Goal: Transaction & Acquisition: Purchase product/service

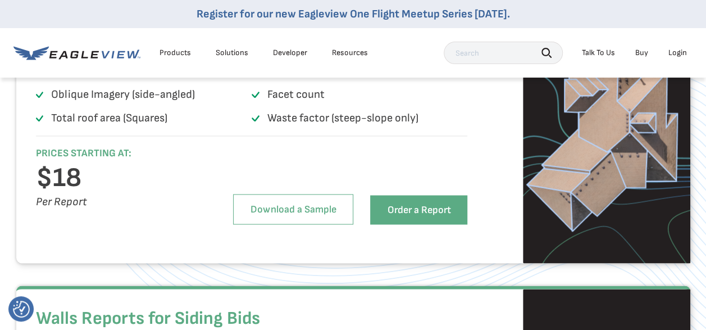
scroll to position [883, 0]
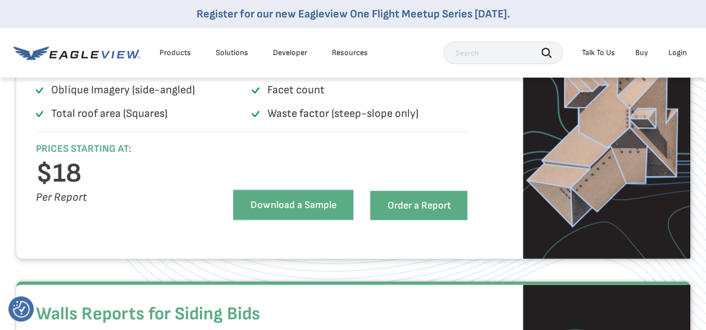
click at [265, 220] on link "Download a Sample" at bounding box center [293, 204] width 120 height 30
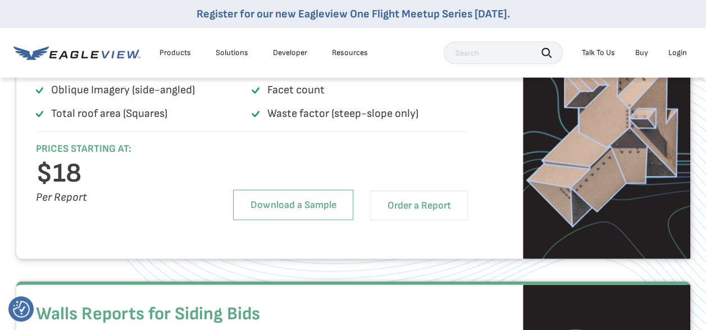
click at [390, 220] on link "Order a Report" at bounding box center [418, 204] width 97 height 29
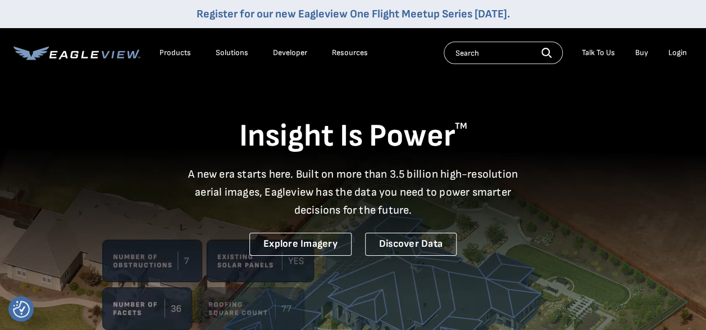
click at [676, 52] on div "Login" at bounding box center [678, 53] width 19 height 10
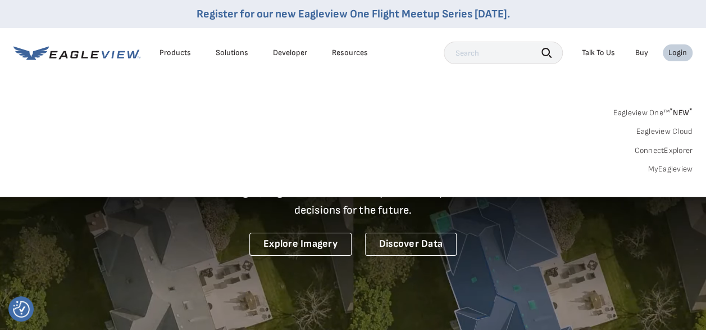
click at [348, 56] on div "Resources" at bounding box center [350, 53] width 36 height 10
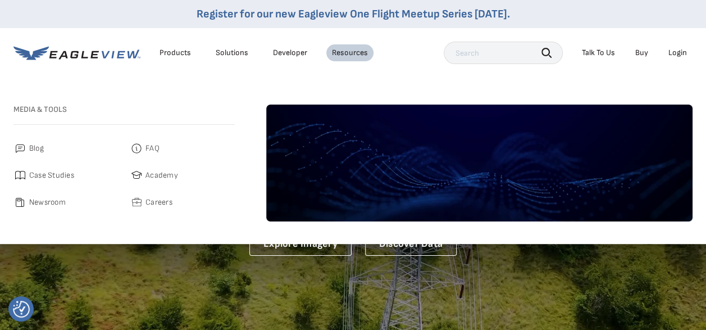
click at [356, 47] on li "Resources" at bounding box center [349, 52] width 47 height 17
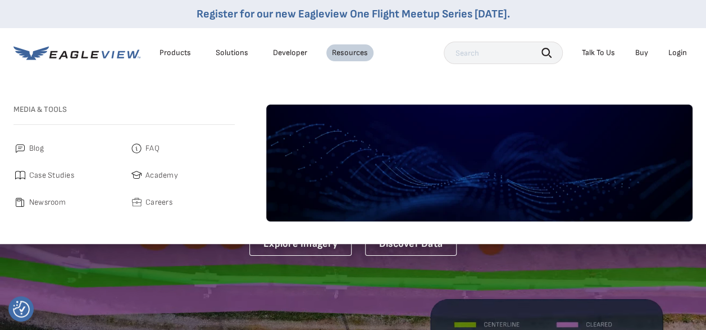
click at [674, 57] on div "Login" at bounding box center [678, 53] width 19 height 10
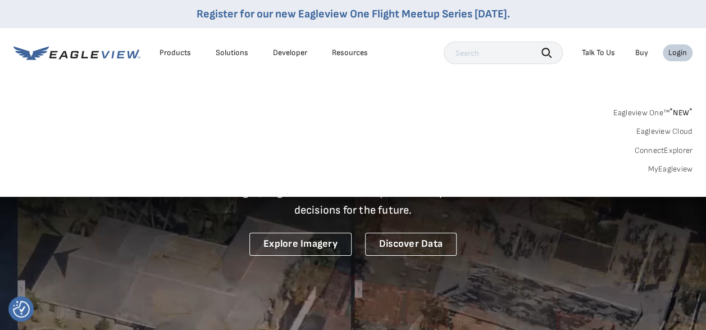
click at [667, 115] on link "Eagleview One™ * NEW *" at bounding box center [653, 110] width 80 height 13
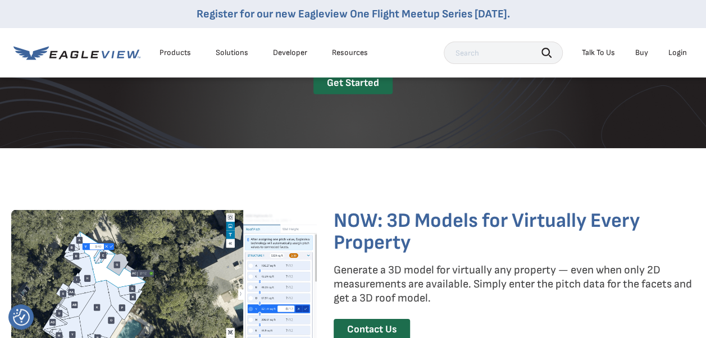
scroll to position [1563, 0]
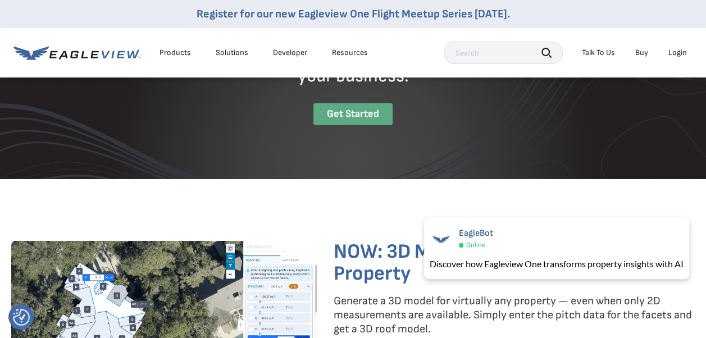
click at [328, 115] on div "Get Started" at bounding box center [352, 114] width 79 height 22
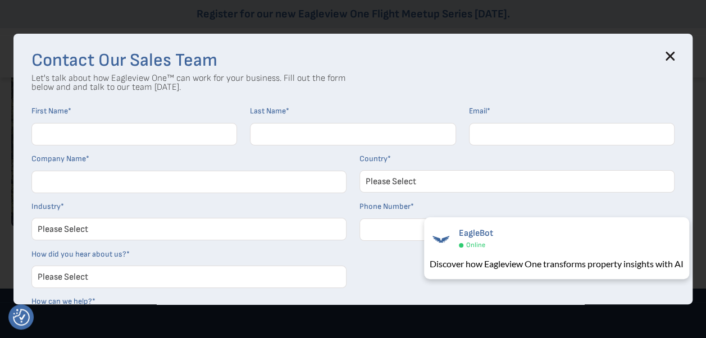
scroll to position [1758, 0]
drag, startPoint x: 684, startPoint y: 153, endPoint x: 694, endPoint y: 162, distance: 14.3
click at [693, 162] on div "Contact Our Sales Team Let's talk about how Eagleview One™ can work for your bu…" at bounding box center [352, 169] width 679 height 271
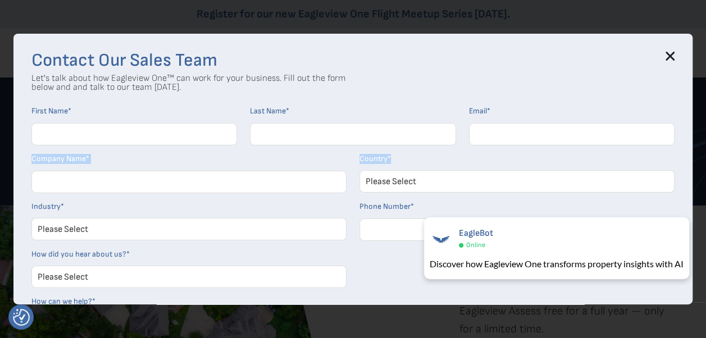
scroll to position [2336, 0]
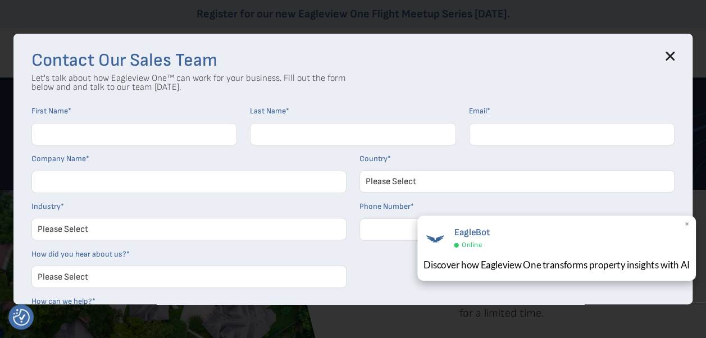
click at [685, 224] on span "×" at bounding box center [687, 225] width 6 height 12
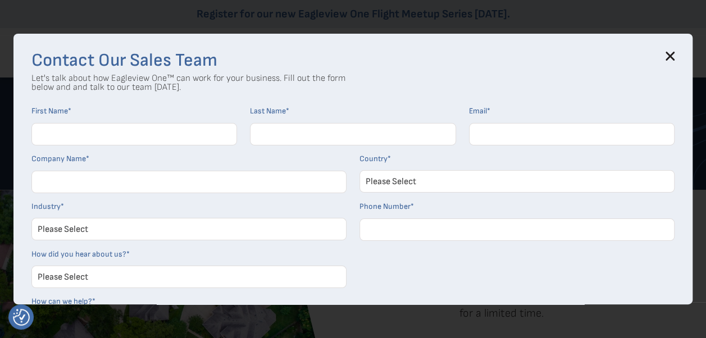
drag, startPoint x: 527, startPoint y: 256, endPoint x: 519, endPoint y: 256, distance: 8.4
click at [519, 256] on form "First Name * Last Name * Email * Company Name * Country * Please Select United …" at bounding box center [352, 254] width 643 height 296
click at [451, 182] on select "Please Select United States Canada Australia India United Kingdom Other Aruba C…" at bounding box center [517, 181] width 315 height 22
click at [674, 57] on icon at bounding box center [670, 56] width 7 height 7
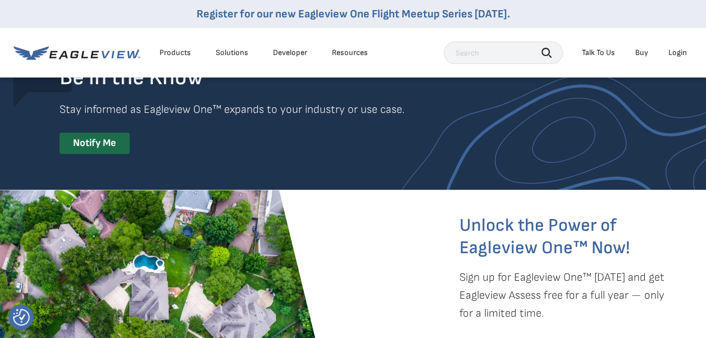
click at [679, 52] on div "Login" at bounding box center [678, 53] width 19 height 10
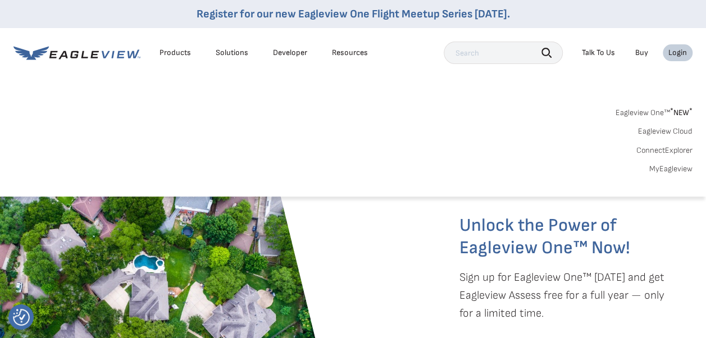
click at [676, 170] on link "MyEagleview" at bounding box center [670, 169] width 43 height 10
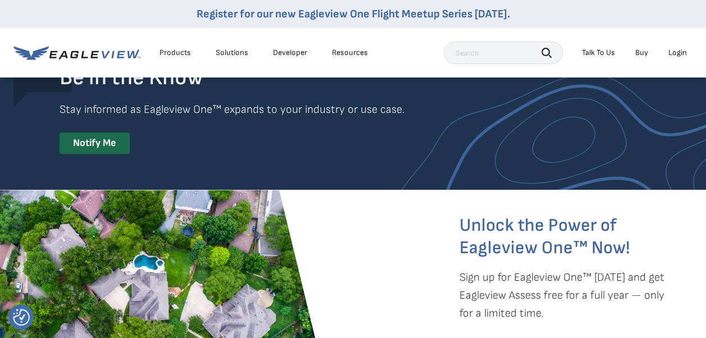
scroll to position [2040, 0]
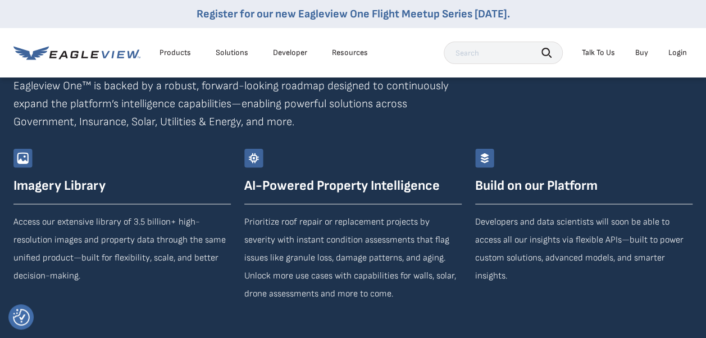
click at [676, 59] on li "Login" at bounding box center [678, 52] width 30 height 17
click at [672, 49] on div "Login" at bounding box center [678, 53] width 19 height 10
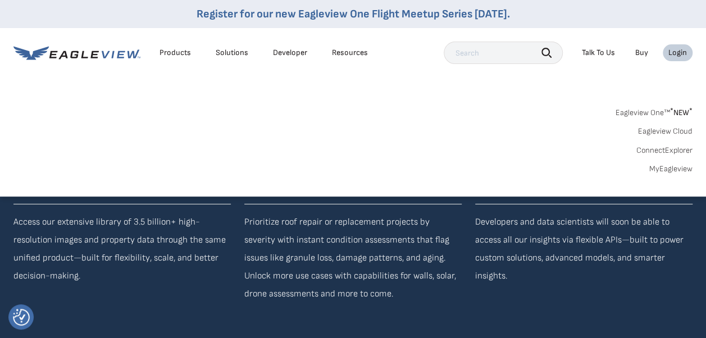
click at [679, 169] on link "MyEagleview" at bounding box center [670, 169] width 43 height 10
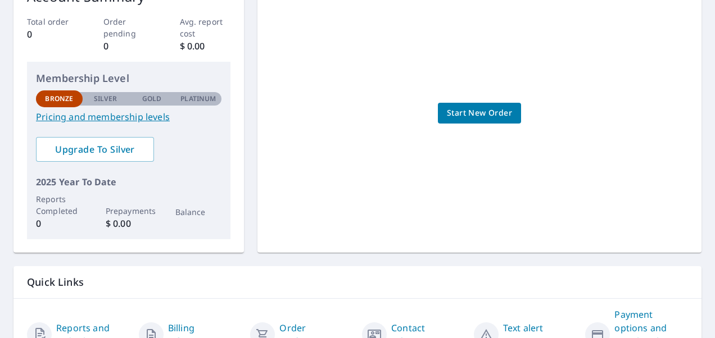
scroll to position [260, 0]
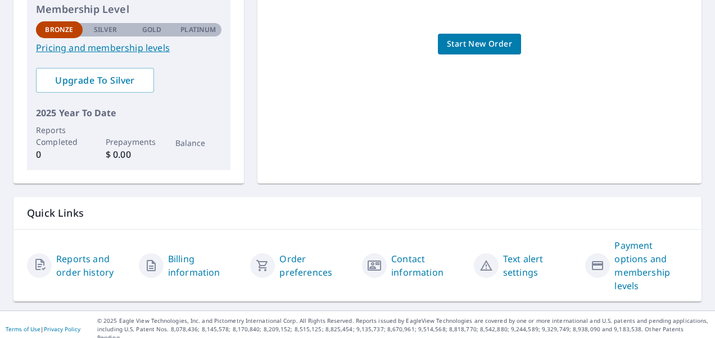
click at [96, 269] on link "Reports and order history" at bounding box center [93, 265] width 74 height 27
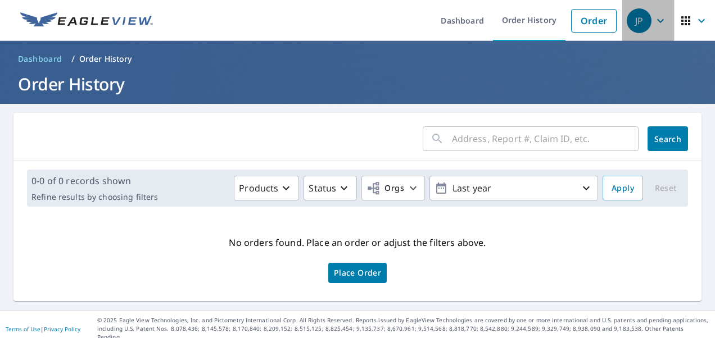
click at [653, 25] on icon "button" at bounding box center [659, 20] width 13 height 13
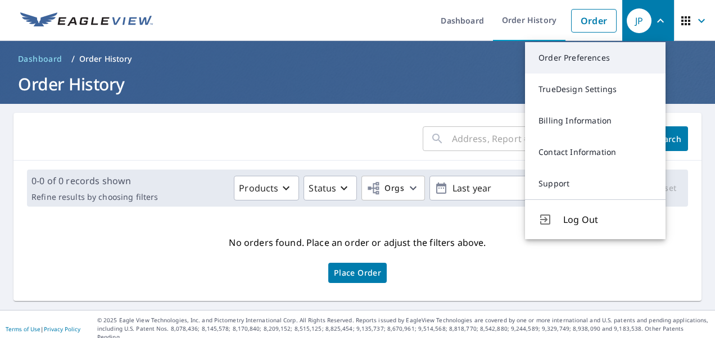
click at [580, 59] on link "Order Preferences" at bounding box center [595, 57] width 140 height 31
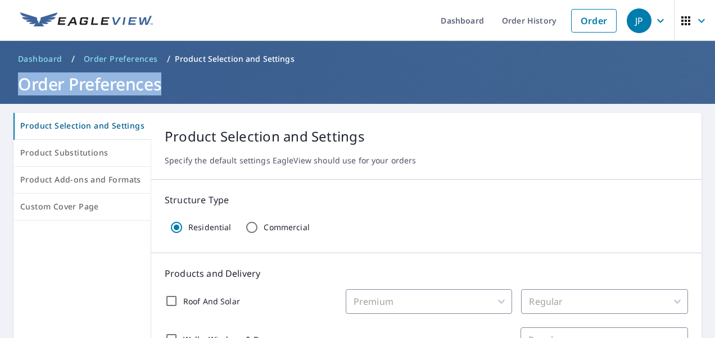
drag, startPoint x: 706, startPoint y: 64, endPoint x: 708, endPoint y: 91, distance: 27.1
click at [708, 91] on div "Dashboard Order History Order JP Dashboard / Order Preferences / Product Select…" at bounding box center [357, 169] width 715 height 338
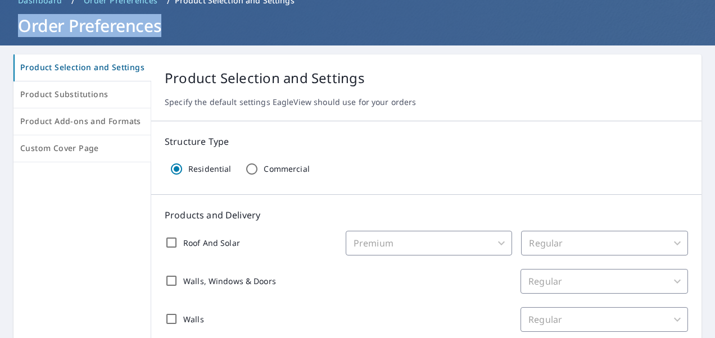
scroll to position [2, 0]
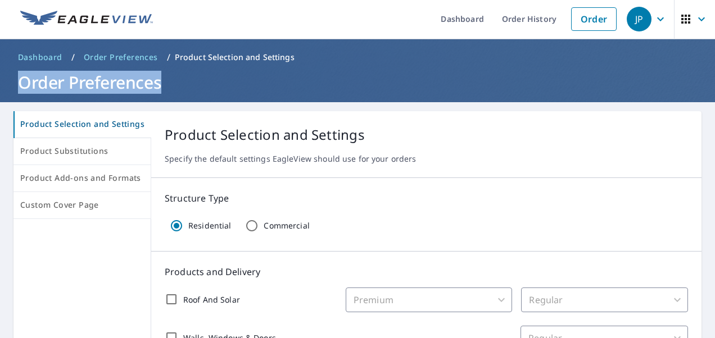
click at [55, 13] on img at bounding box center [86, 19] width 133 height 17
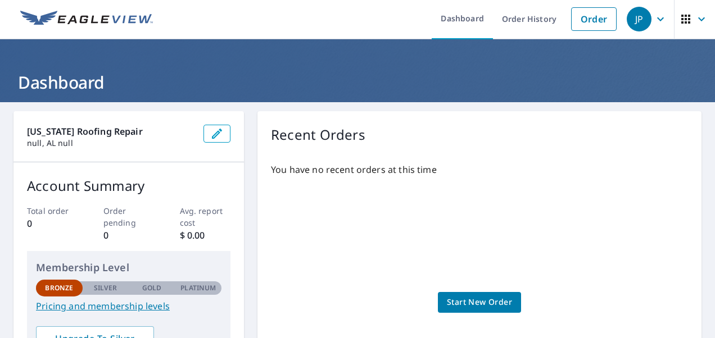
click at [216, 135] on icon "button" at bounding box center [216, 133] width 13 height 13
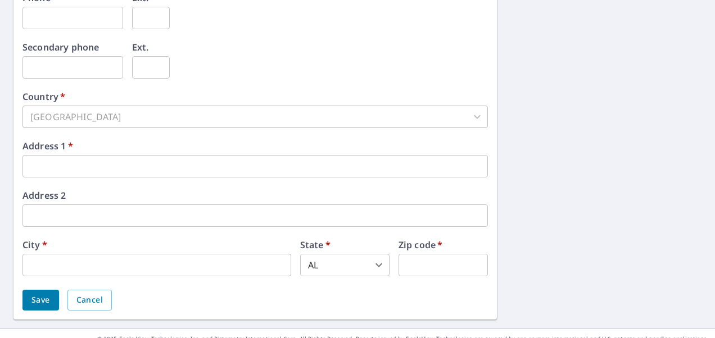
scroll to position [452, 0]
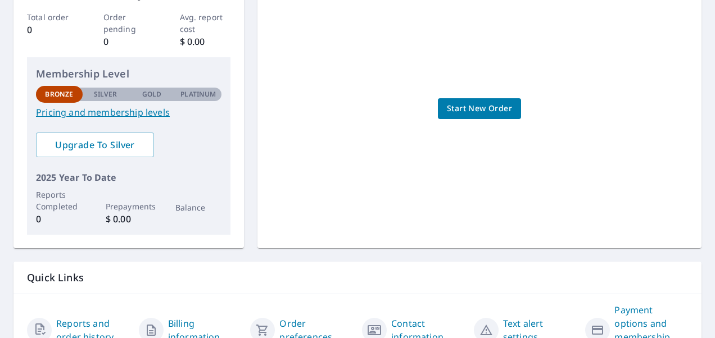
scroll to position [188, 0]
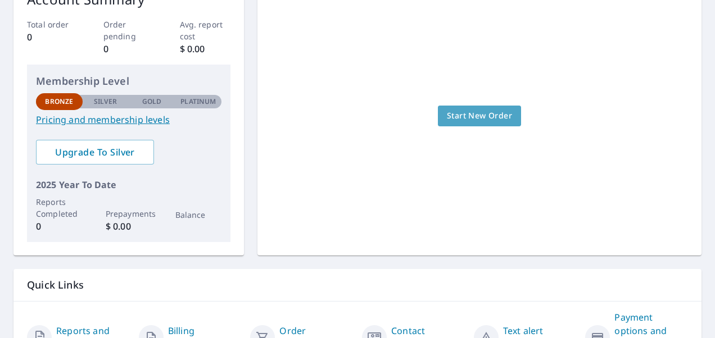
click at [474, 115] on span "Start New Order" at bounding box center [479, 116] width 65 height 14
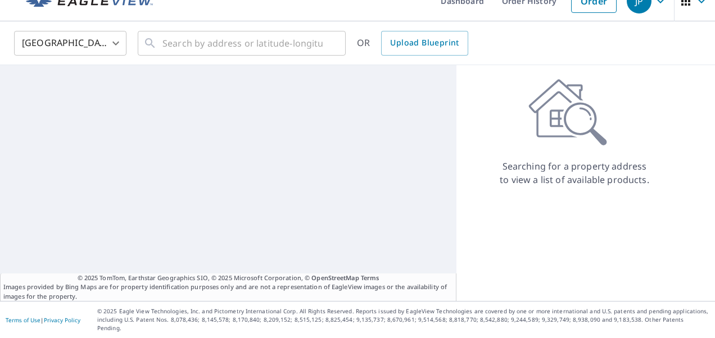
scroll to position [11, 0]
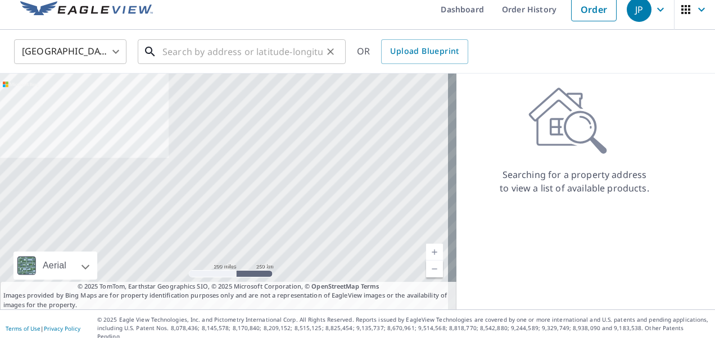
click at [194, 58] on input "text" at bounding box center [242, 51] width 160 height 31
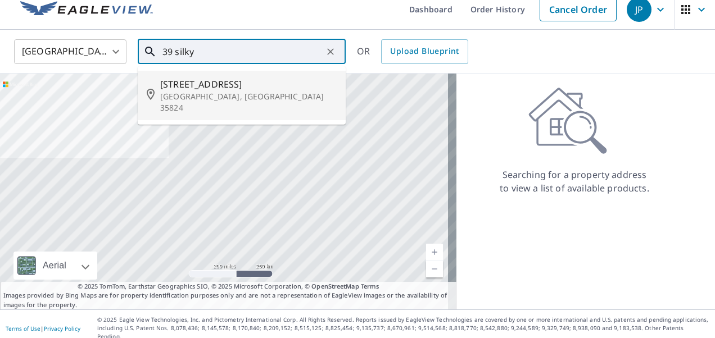
click at [193, 100] on p "[GEOGRAPHIC_DATA], [GEOGRAPHIC_DATA] 35824" at bounding box center [248, 102] width 176 height 22
type input "[STREET_ADDRESS]"
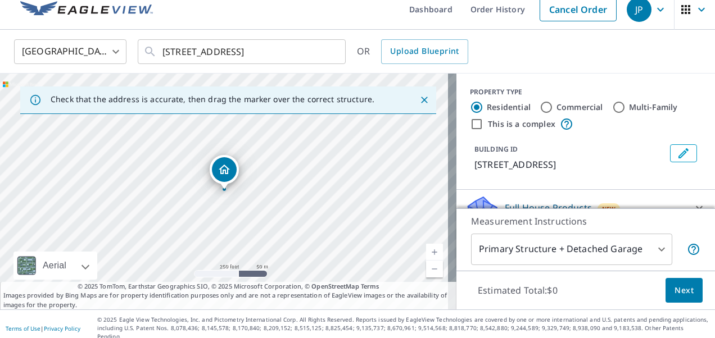
click at [426, 249] on link "Current Level 17, Zoom In" at bounding box center [434, 252] width 17 height 17
click at [426, 249] on link "Current Level 18, Zoom In" at bounding box center [434, 252] width 17 height 17
click at [426, 249] on link "Current Level 19, Zoom In" at bounding box center [434, 252] width 17 height 17
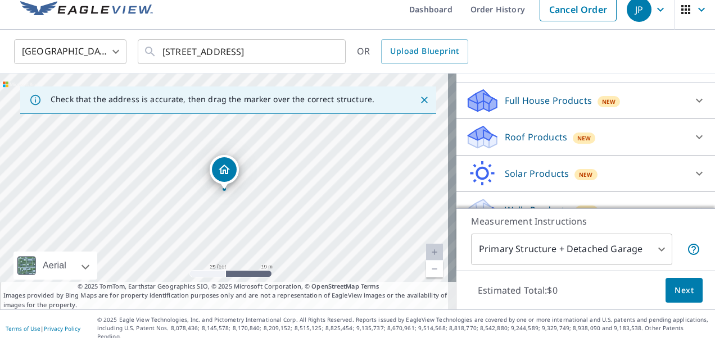
scroll to position [126, 0]
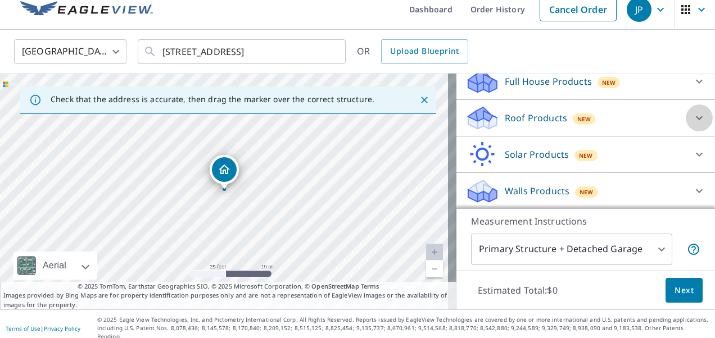
click at [692, 113] on icon at bounding box center [698, 117] width 13 height 13
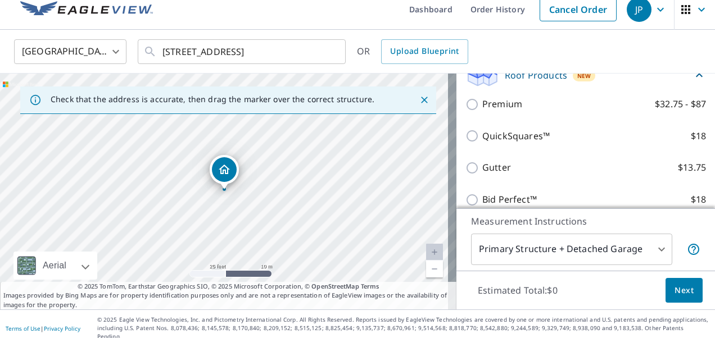
scroll to position [168, 0]
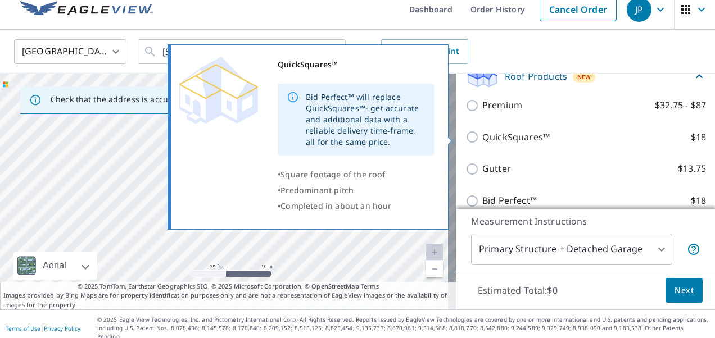
click at [566, 133] on label "QuickSquares™ $18" at bounding box center [594, 137] width 224 height 14
click at [482, 133] on input "QuickSquares™ $18" at bounding box center [473, 136] width 17 height 13
checkbox input "true"
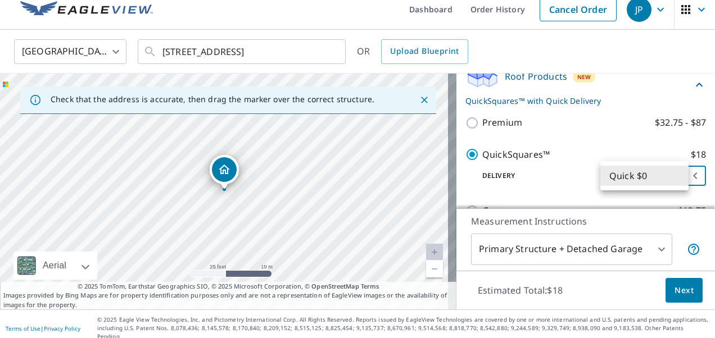
click at [668, 181] on body "JP JP Dashboard Order History Cancel Order JP [GEOGRAPHIC_DATA] [GEOGRAPHIC_DAT…" at bounding box center [357, 169] width 715 height 338
click at [668, 181] on li "Quick $0" at bounding box center [644, 176] width 88 height 20
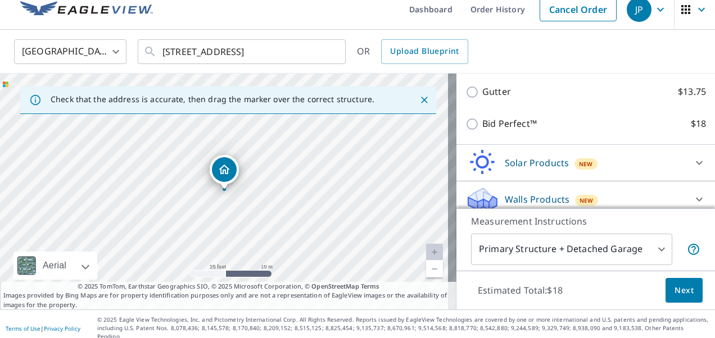
scroll to position [296, 0]
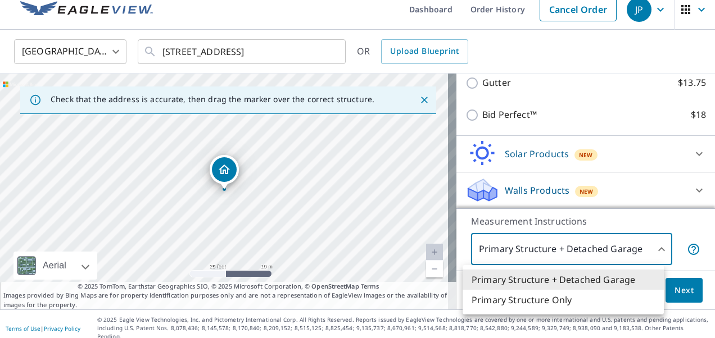
click at [648, 251] on body "JP JP Dashboard Order History Cancel Order JP [GEOGRAPHIC_DATA] [GEOGRAPHIC_DAT…" at bounding box center [357, 169] width 715 height 338
click at [607, 302] on li "Primary Structure Only" at bounding box center [562, 300] width 201 height 20
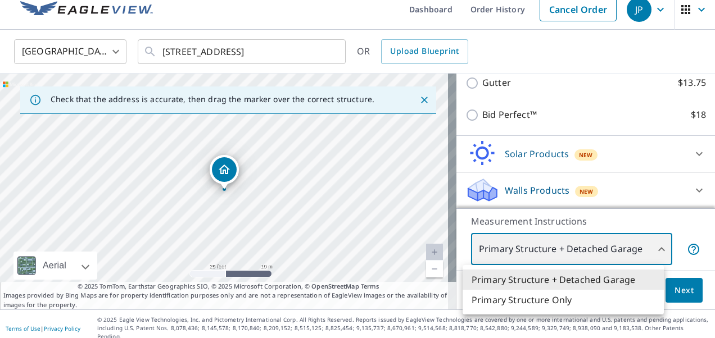
type input "2"
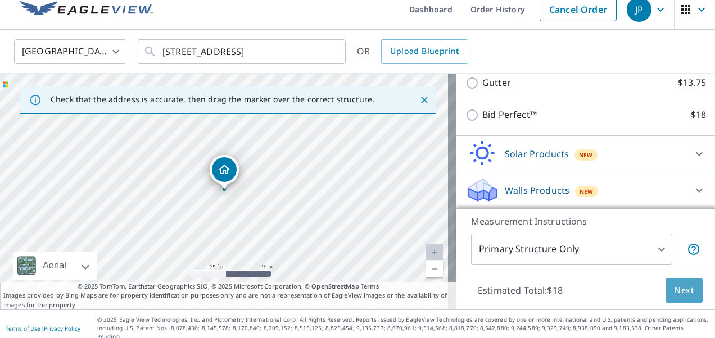
click at [674, 290] on span "Next" at bounding box center [683, 291] width 19 height 14
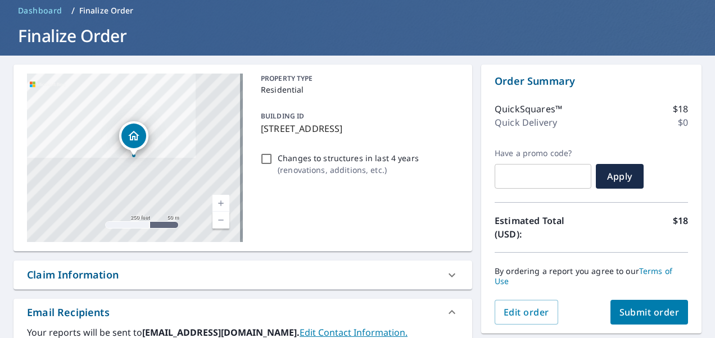
scroll to position [56, 0]
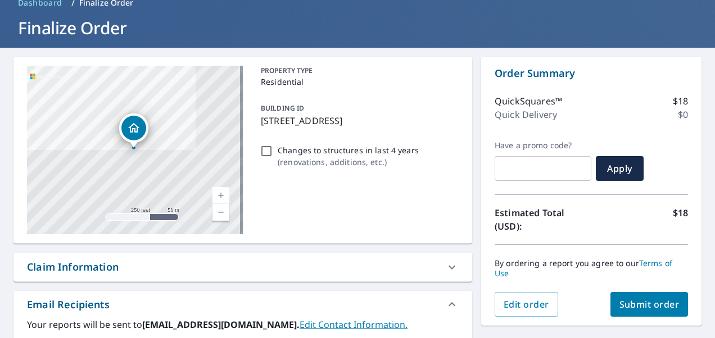
click at [445, 265] on icon at bounding box center [451, 267] width 13 height 13
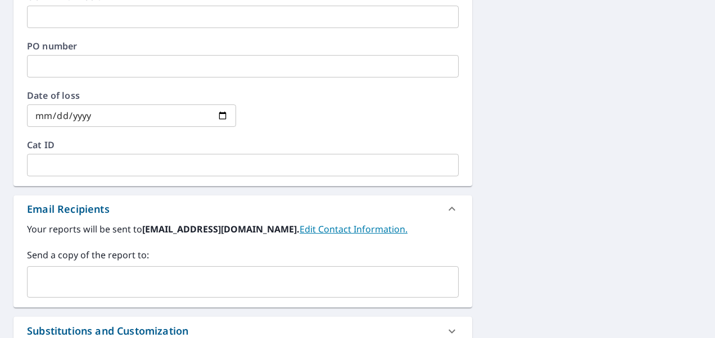
scroll to position [416, 0]
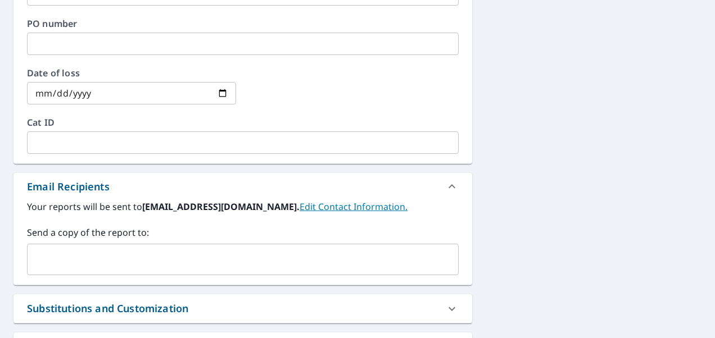
click at [259, 261] on input "text" at bounding box center [234, 259] width 404 height 21
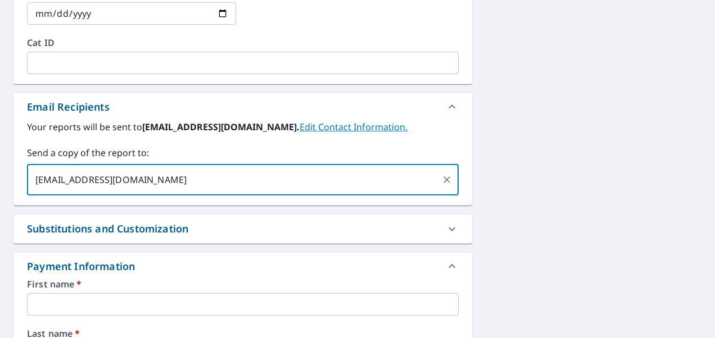
scroll to position [501, 0]
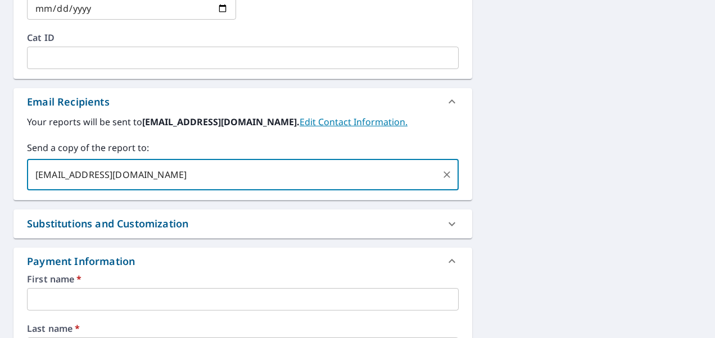
click at [319, 178] on input "[EMAIL_ADDRESS][DOMAIN_NAME]" at bounding box center [234, 174] width 404 height 21
drag, startPoint x: 319, startPoint y: 178, endPoint x: 303, endPoint y: 175, distance: 15.4
click at [305, 175] on input "[EMAIL_ADDRESS][DOMAIN_NAME]" at bounding box center [234, 174] width 404 height 21
click at [302, 174] on input "[EMAIL_ADDRESS][DOMAIN_NAME]" at bounding box center [234, 174] width 404 height 21
type input "[EMAIL_ADDRESS][DOMAIN_NAME]"
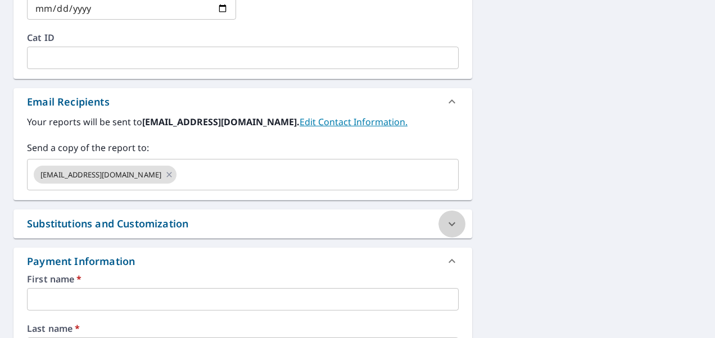
click at [448, 222] on icon at bounding box center [451, 224] width 7 height 4
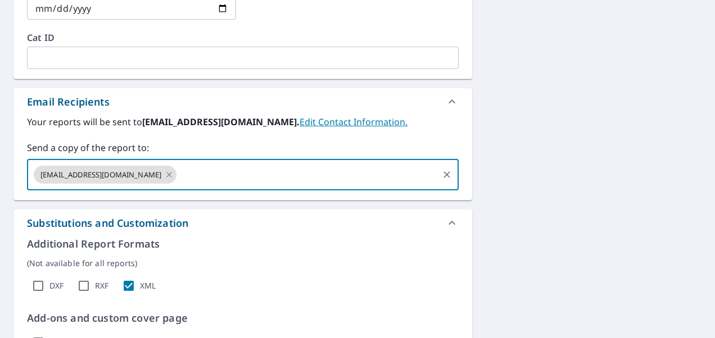
click at [238, 175] on input "text" at bounding box center [307, 174] width 258 height 21
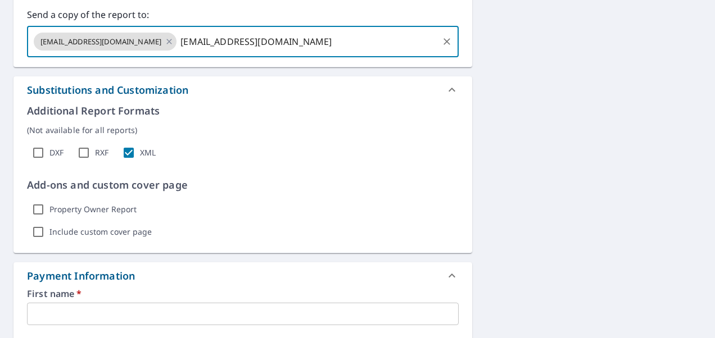
scroll to position [635, 0]
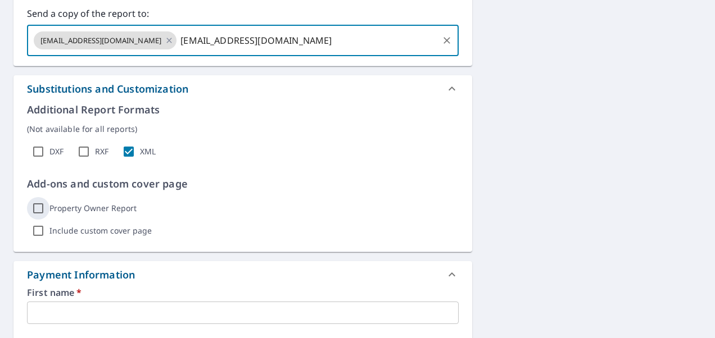
type input "[EMAIL_ADDRESS][DOMAIN_NAME]"
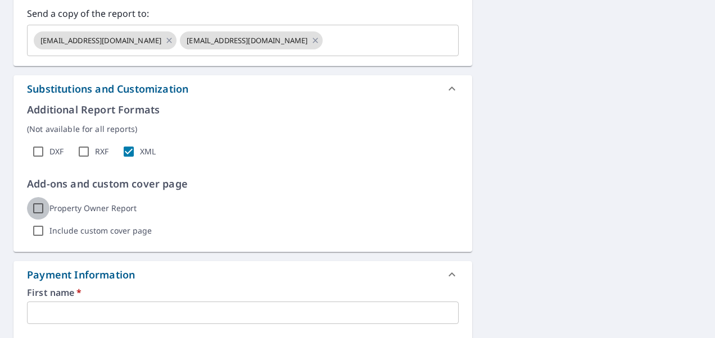
click at [42, 209] on input "Property Owner Report" at bounding box center [38, 208] width 22 height 22
checkbox input "true"
click at [37, 230] on input "Include custom cover page" at bounding box center [38, 231] width 22 height 22
click at [219, 229] on icon "button" at bounding box center [225, 230] width 13 height 13
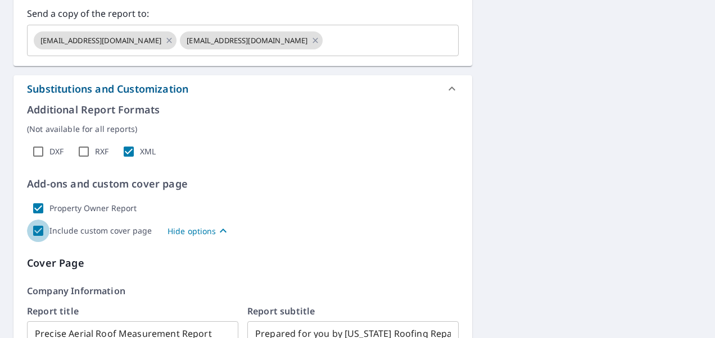
click at [44, 230] on input "Include custom cover page" at bounding box center [38, 231] width 22 height 22
checkbox input "false"
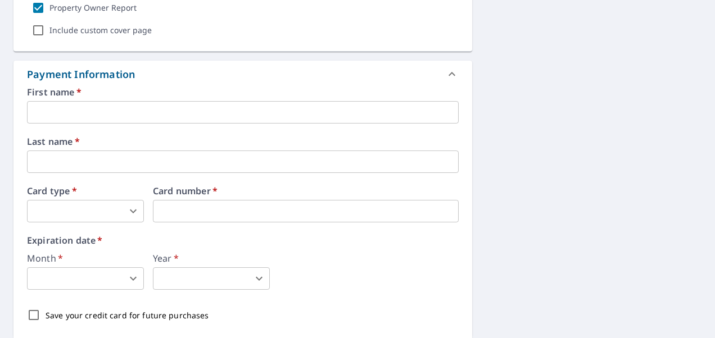
scroll to position [877, 0]
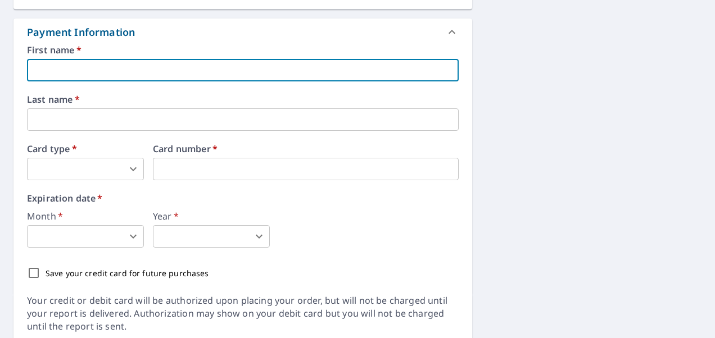
click at [406, 72] on input "text" at bounding box center [242, 70] width 431 height 22
click at [203, 74] on input "text" at bounding box center [242, 70] width 431 height 22
type input "[DEMOGRAPHIC_DATA]"
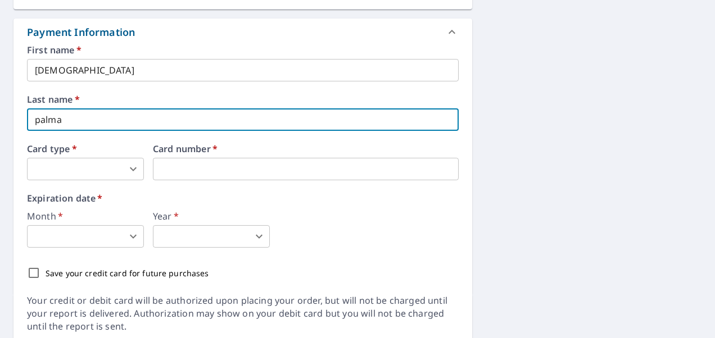
type input "palma"
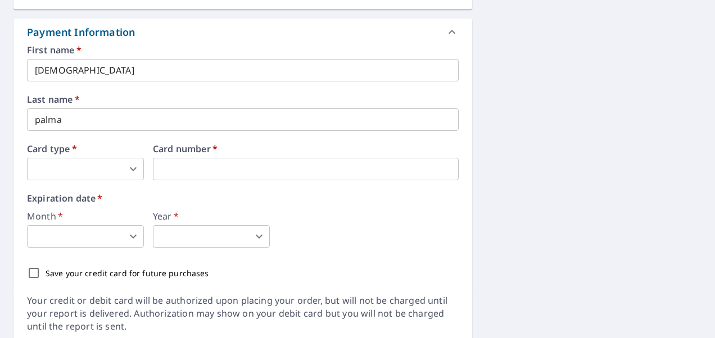
type input "2"
click at [79, 230] on body "JP JP Dashboard Order History Cancel Order JP Dashboard / Finalize Order Finali…" at bounding box center [357, 169] width 715 height 338
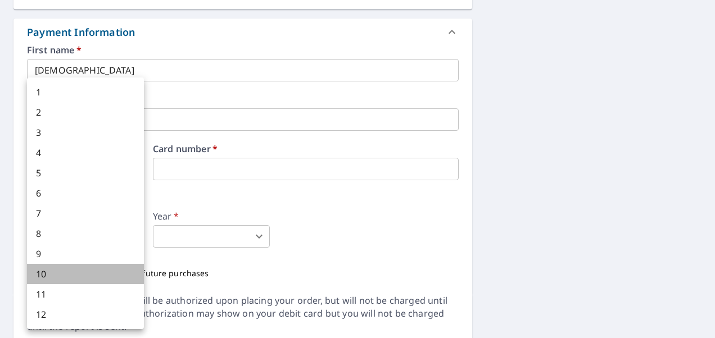
click at [59, 276] on li "10" at bounding box center [85, 274] width 117 height 20
type input "10"
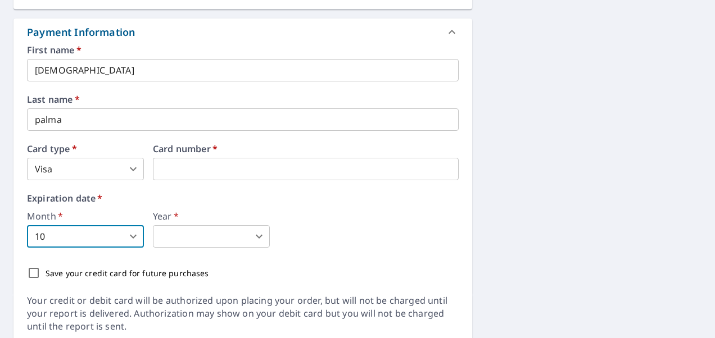
click at [195, 231] on body "JP JP Dashboard Order History Cancel Order JP Dashboard / Finalize Order Finali…" at bounding box center [357, 169] width 715 height 338
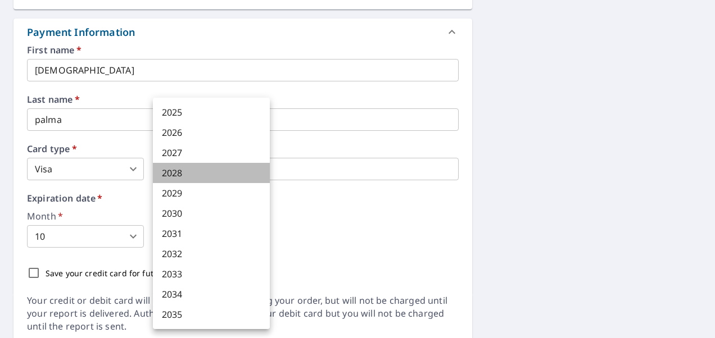
click at [202, 172] on li "2028" at bounding box center [211, 173] width 117 height 20
type input "2028"
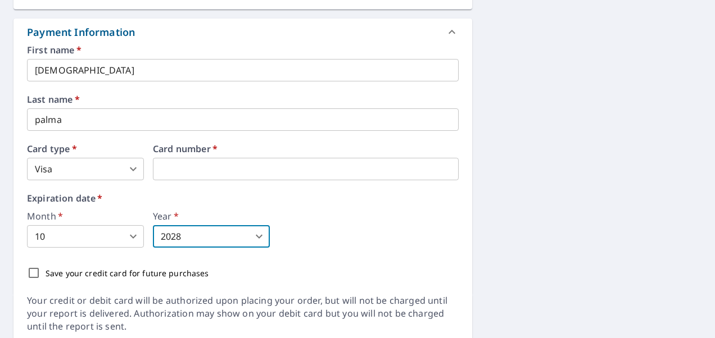
click at [39, 272] on input "Save your credit card for future purchases" at bounding box center [34, 273] width 24 height 24
checkbox input "true"
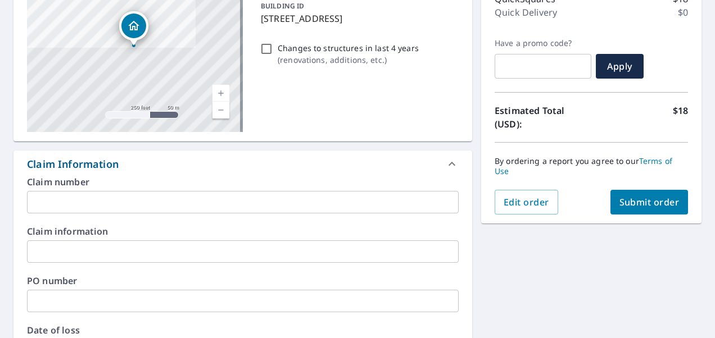
scroll to position [152, 0]
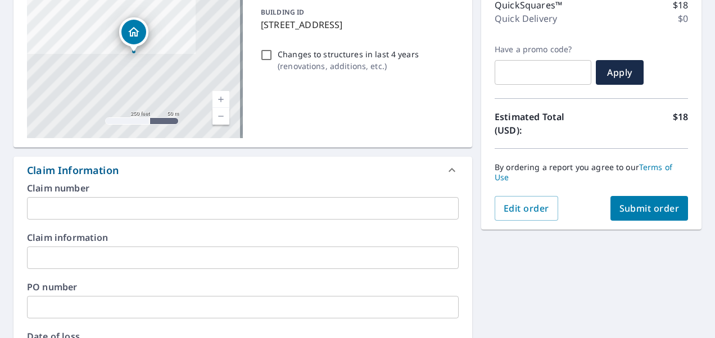
click at [445, 172] on icon at bounding box center [451, 169] width 13 height 13
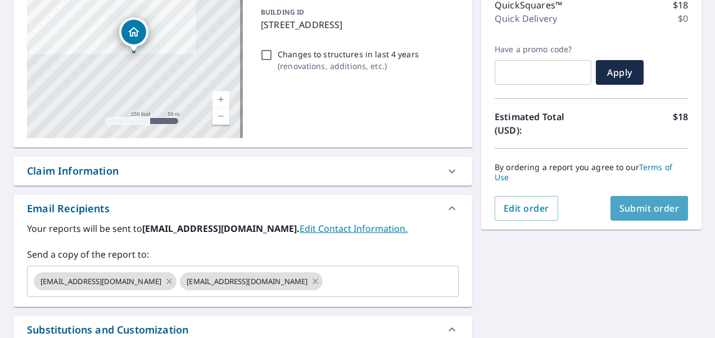
click at [666, 204] on span "Submit order" at bounding box center [649, 208] width 60 height 12
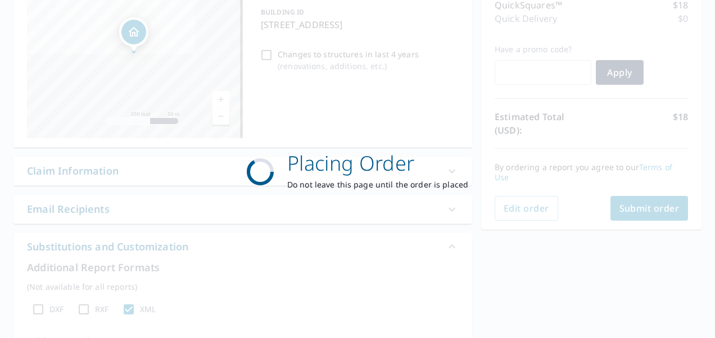
scroll to position [0, 0]
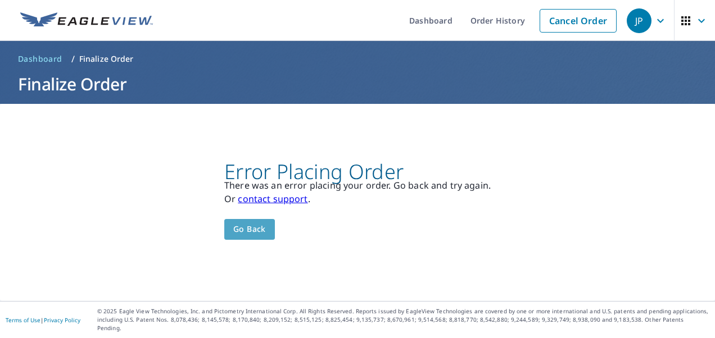
click at [255, 237] on span "Go back" at bounding box center [249, 229] width 33 height 14
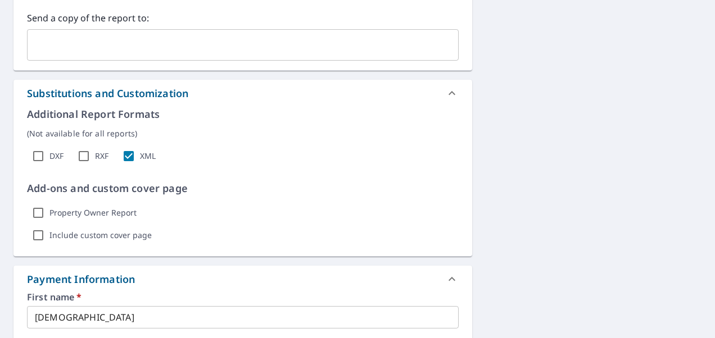
scroll to position [331, 0]
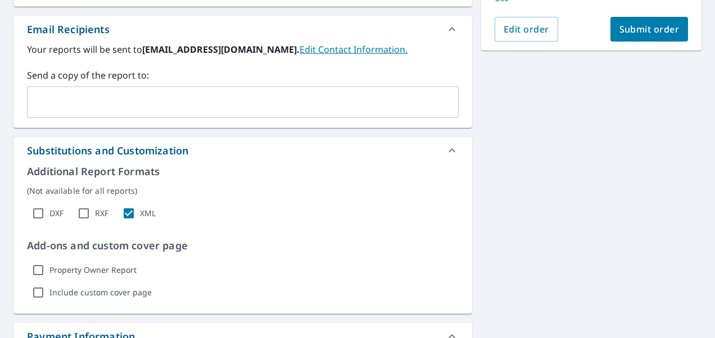
click at [627, 30] on span "Submit order" at bounding box center [649, 29] width 60 height 12
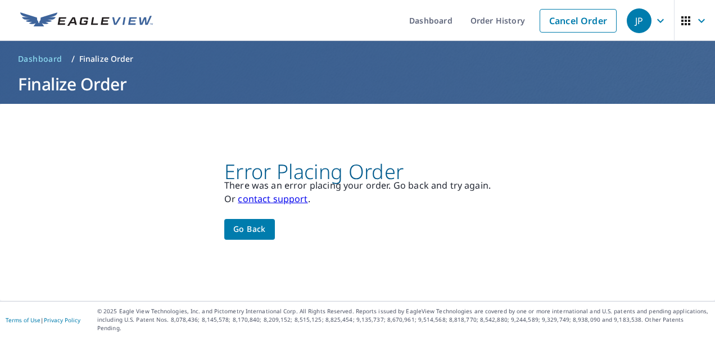
scroll to position [0, 0]
click at [240, 234] on span "Go back" at bounding box center [249, 229] width 33 height 14
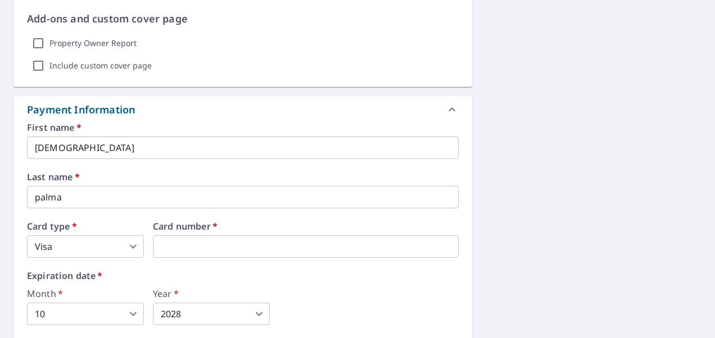
scroll to position [563, 0]
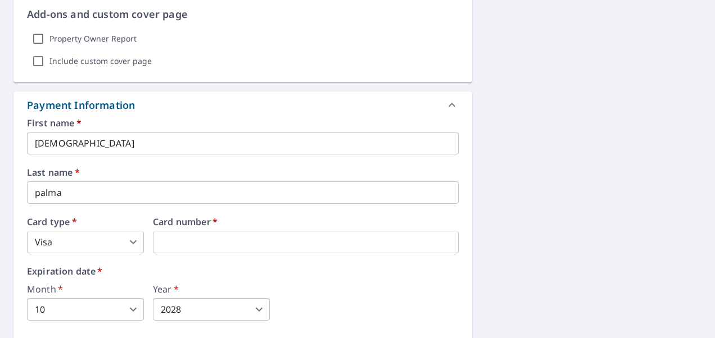
click at [358, 289] on div "Month   * 10 10 ​ Year   * 2028 2028 ​" at bounding box center [242, 303] width 431 height 36
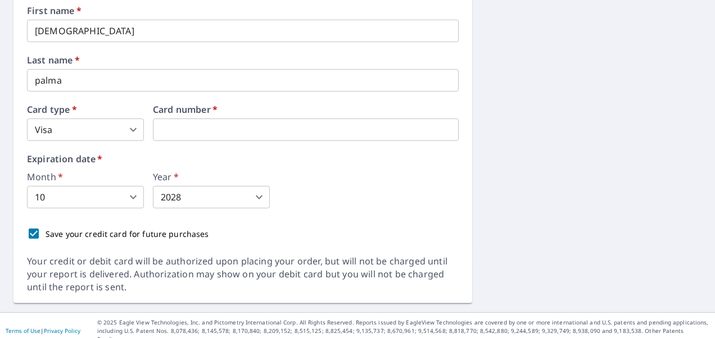
scroll to position [676, 0]
click at [31, 232] on input "Save your credit card for future purchases" at bounding box center [34, 233] width 24 height 24
checkbox input "false"
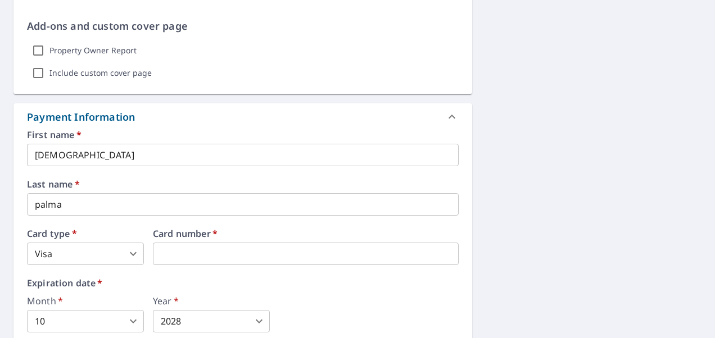
scroll to position [365, 0]
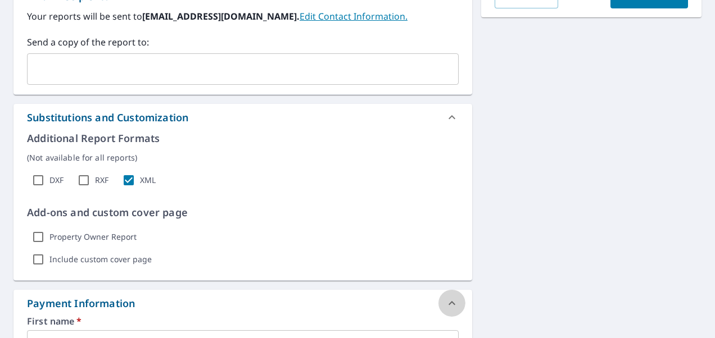
click at [445, 303] on icon at bounding box center [451, 303] width 13 height 13
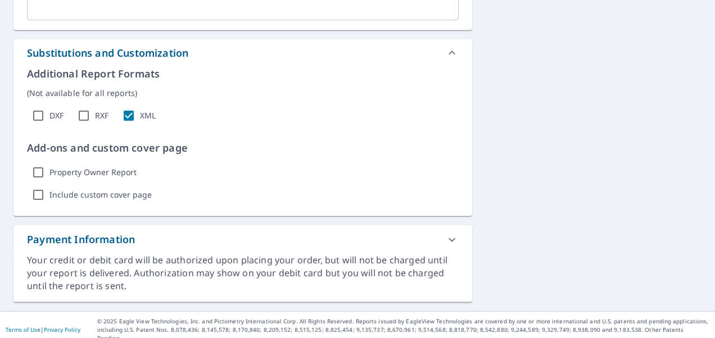
scroll to position [319, 0]
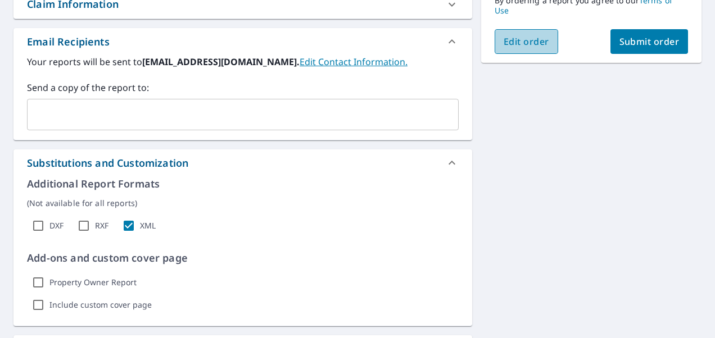
click at [531, 47] on span "Edit order" at bounding box center [526, 41] width 46 height 12
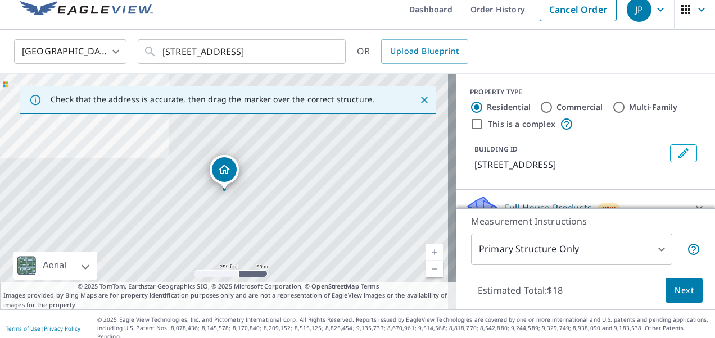
scroll to position [143, 0]
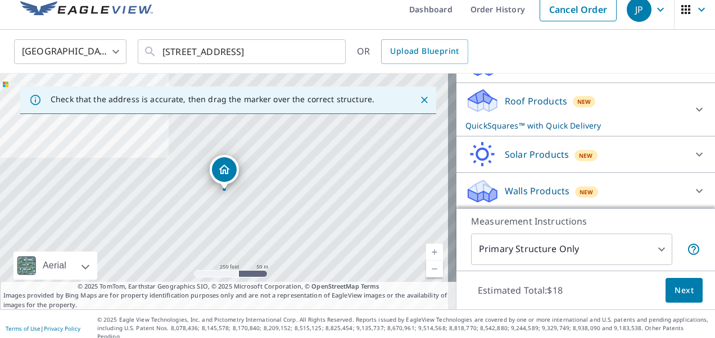
click at [674, 284] on span "Next" at bounding box center [683, 291] width 19 height 14
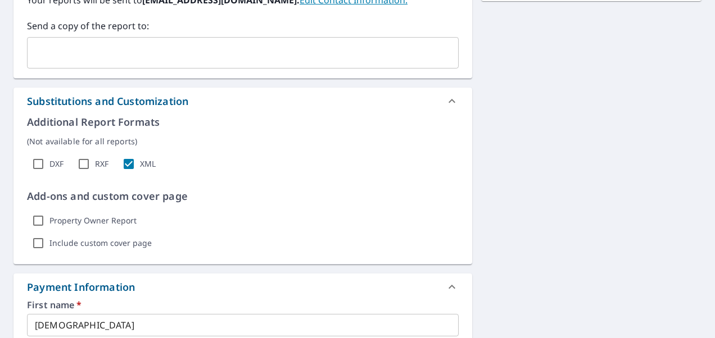
scroll to position [85, 0]
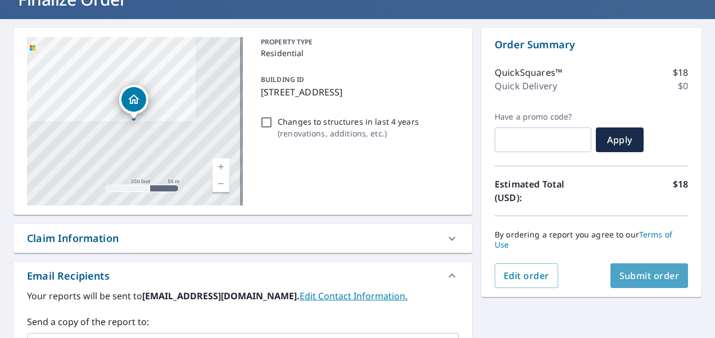
click at [633, 277] on span "Submit order" at bounding box center [649, 276] width 60 height 12
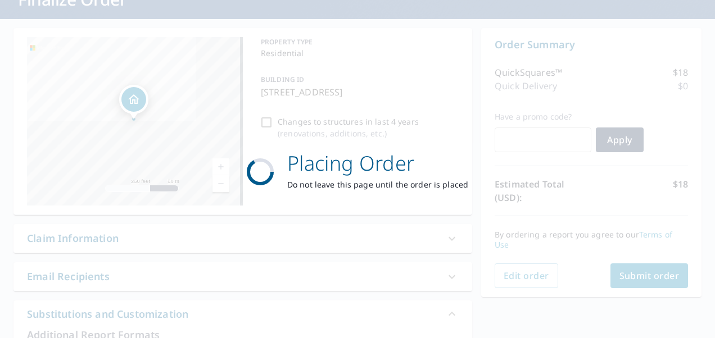
scroll to position [0, 0]
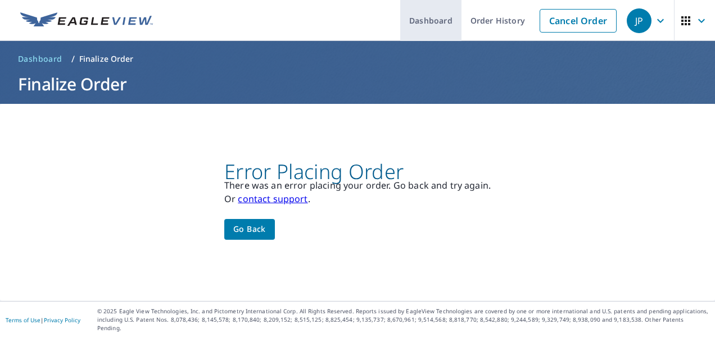
click at [424, 31] on link "Dashboard" at bounding box center [430, 20] width 61 height 41
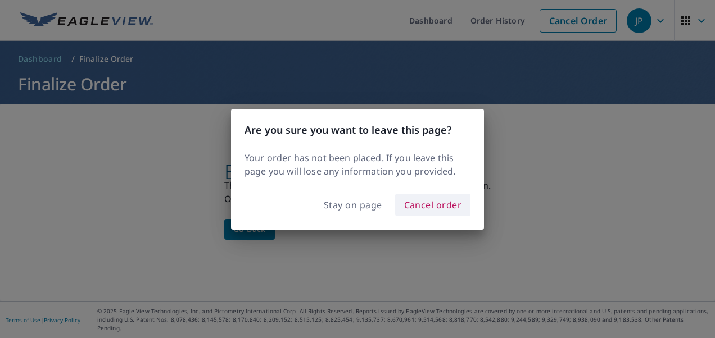
click at [427, 203] on span "Cancel order" at bounding box center [433, 205] width 58 height 16
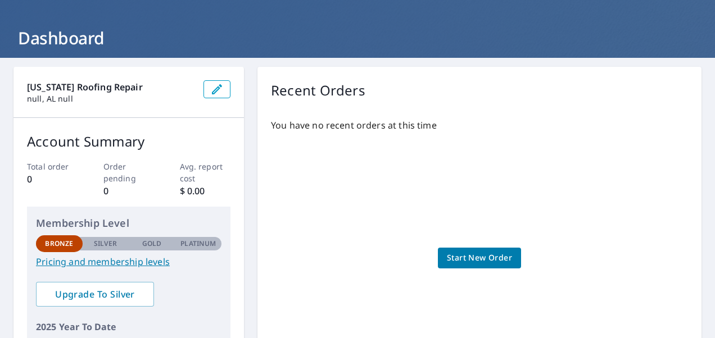
scroll to position [49, 0]
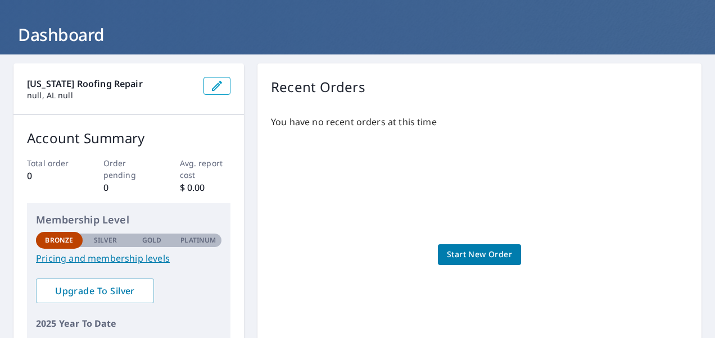
click at [456, 258] on span "Start New Order" at bounding box center [479, 255] width 65 height 14
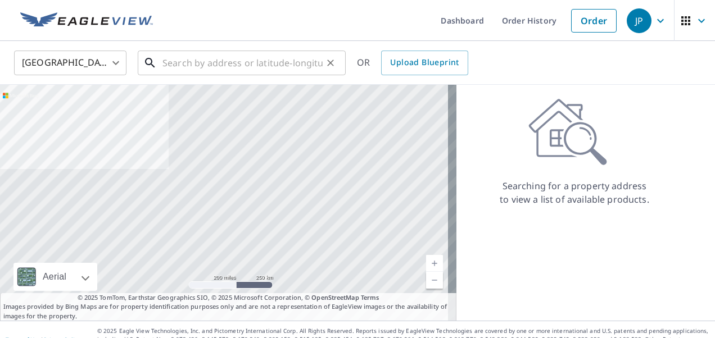
click at [201, 58] on input "text" at bounding box center [242, 62] width 160 height 31
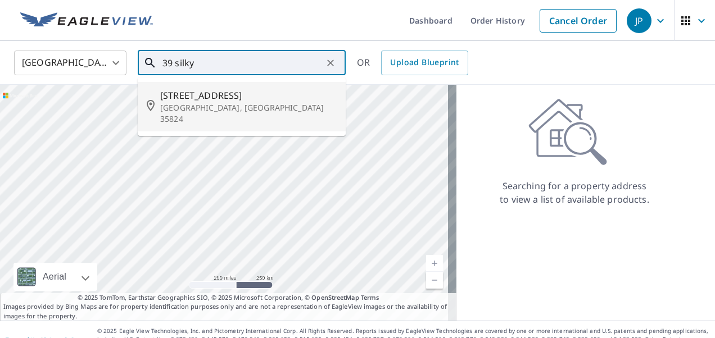
click at [188, 100] on span "[STREET_ADDRESS]" at bounding box center [248, 95] width 176 height 13
type input "[STREET_ADDRESS]"
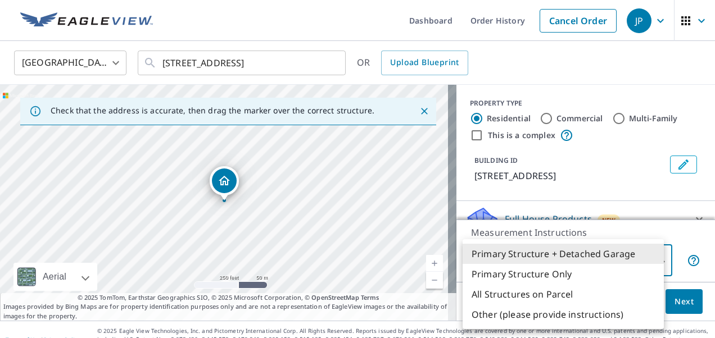
click at [573, 266] on body "JP JP Dashboard Order History Cancel Order JP [GEOGRAPHIC_DATA] [GEOGRAPHIC_DAT…" at bounding box center [357, 169] width 715 height 338
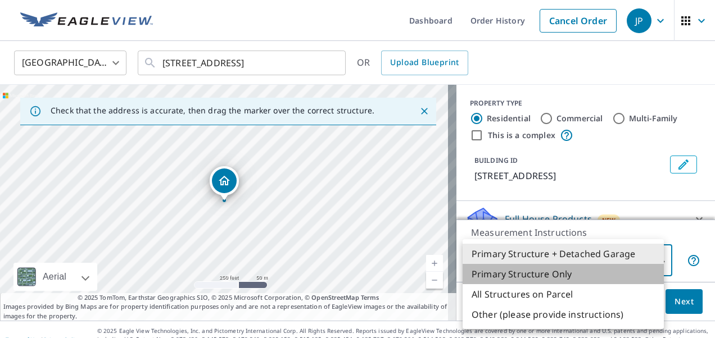
click at [551, 275] on li "Primary Structure Only" at bounding box center [562, 274] width 201 height 20
type input "2"
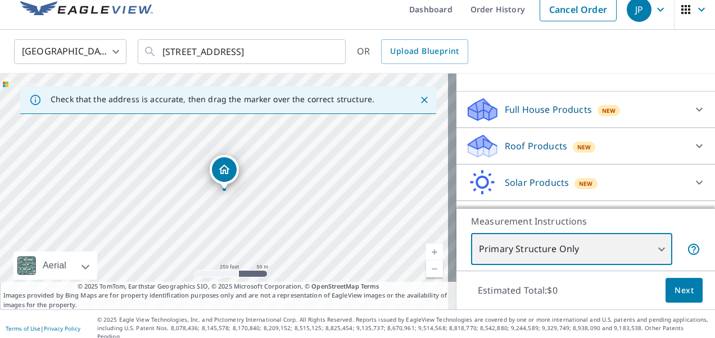
scroll to position [100, 0]
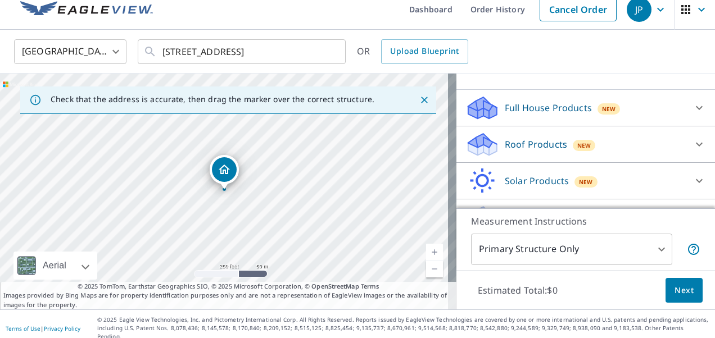
click at [626, 151] on div "Roof Products New" at bounding box center [575, 144] width 220 height 26
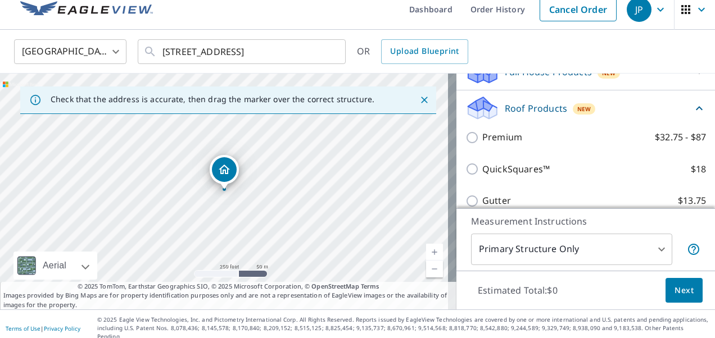
scroll to position [145, 0]
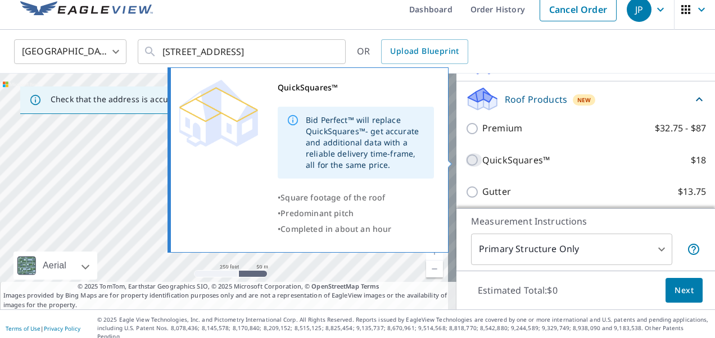
click at [465, 161] on input "QuickSquares™ $18" at bounding box center [473, 159] width 17 height 13
checkbox input "true"
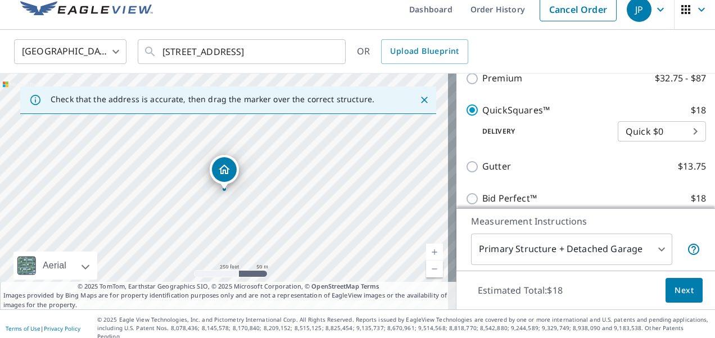
scroll to position [235, 0]
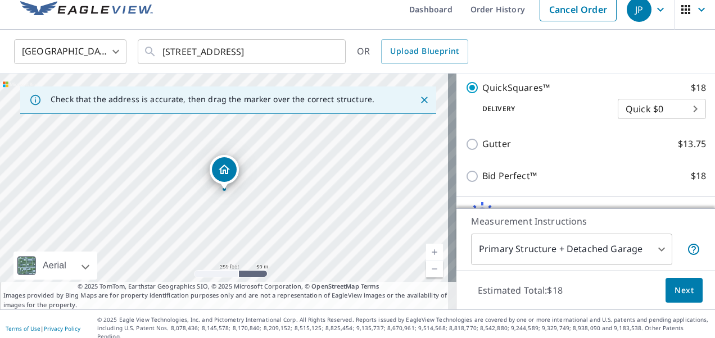
click at [631, 254] on body "JP JP Dashboard Order History Cancel Order JP [GEOGRAPHIC_DATA] [GEOGRAPHIC_DAT…" at bounding box center [357, 169] width 715 height 338
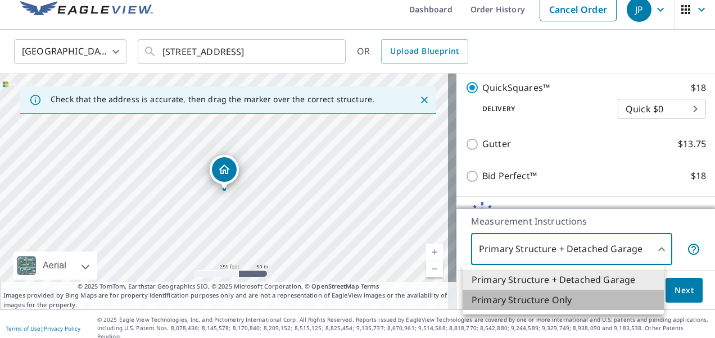
click at [566, 299] on li "Primary Structure Only" at bounding box center [562, 300] width 201 height 20
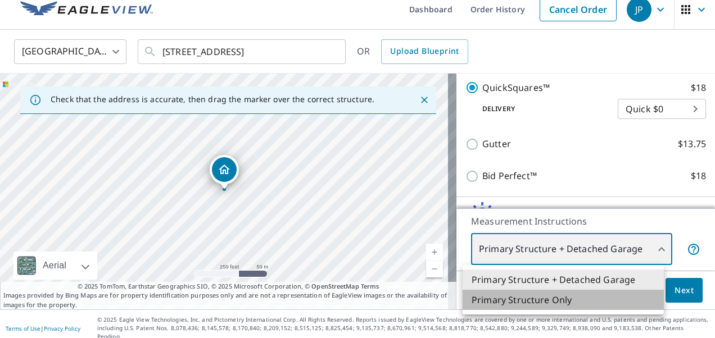
type input "2"
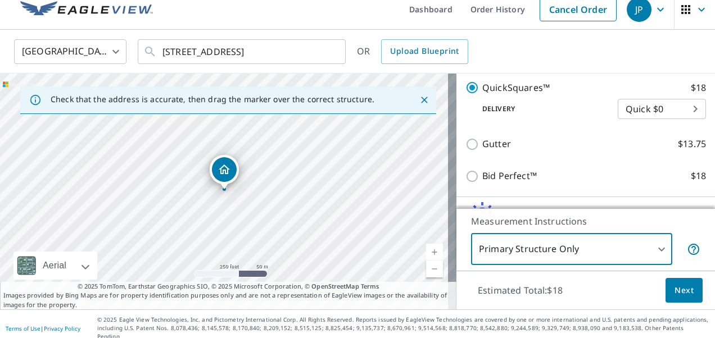
click at [674, 290] on span "Next" at bounding box center [683, 291] width 19 height 14
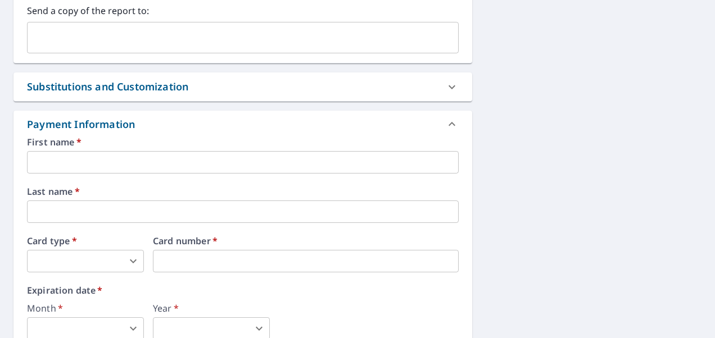
scroll to position [397, 0]
